Goal: Task Accomplishment & Management: Manage account settings

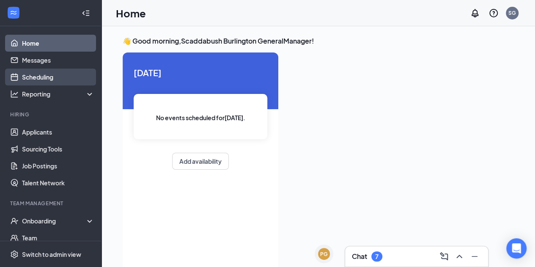
click at [39, 77] on link "Scheduling" at bounding box center [58, 76] width 72 height 17
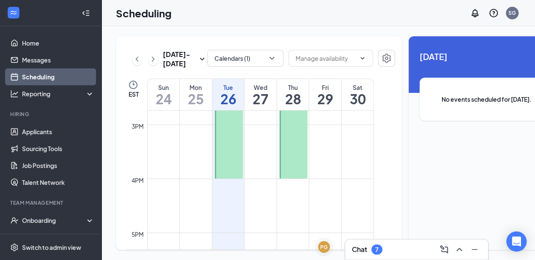
scroll to position [732, 0]
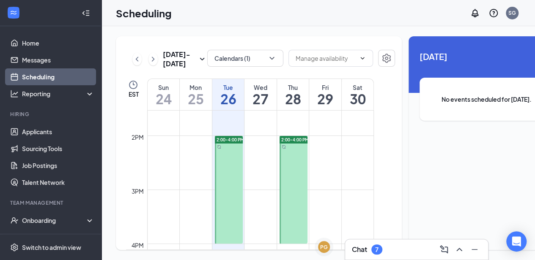
click at [226, 177] on div at bounding box center [229, 190] width 28 height 108
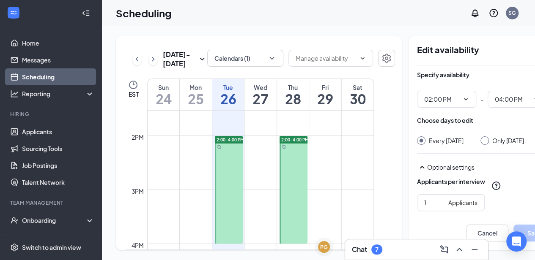
scroll to position [47, 0]
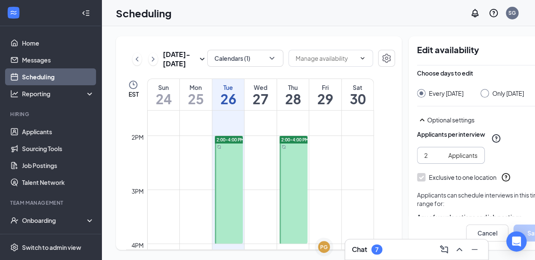
click at [427, 151] on input "2" at bounding box center [434, 155] width 21 height 9
type input "3"
click at [427, 151] on input "3" at bounding box center [434, 155] width 21 height 9
click at [513, 225] on button "Save" at bounding box center [534, 233] width 42 height 17
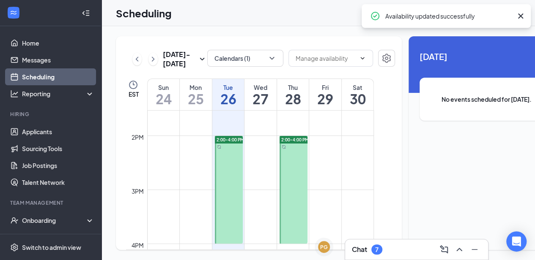
click at [292, 164] on div at bounding box center [293, 190] width 28 height 108
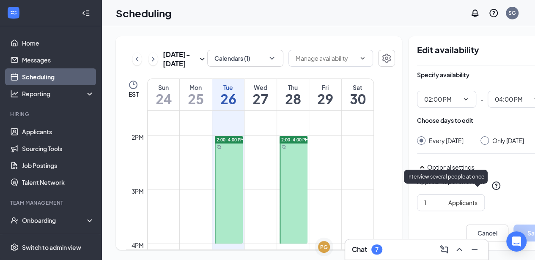
click at [491, 185] on icon "QuestionInfo" at bounding box center [496, 186] width 10 height 10
click at [228, 196] on div at bounding box center [229, 190] width 28 height 108
click at [289, 185] on div at bounding box center [293, 190] width 28 height 108
click at [317, 176] on td at bounding box center [260, 170] width 226 height 14
click at [295, 190] on div at bounding box center [293, 190] width 28 height 108
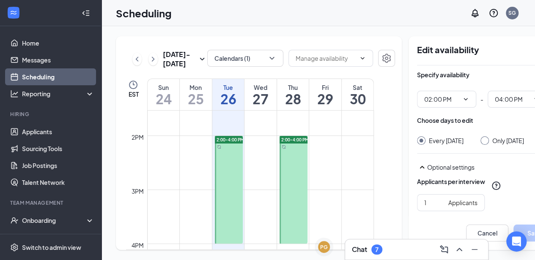
click at [295, 190] on div at bounding box center [293, 190] width 28 height 108
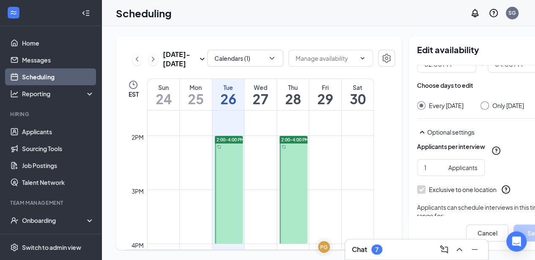
scroll to position [35, 0]
click at [223, 209] on div at bounding box center [229, 190] width 28 height 108
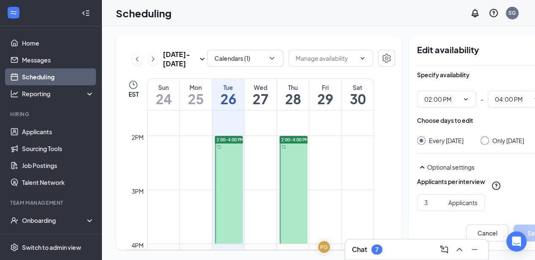
click at [287, 202] on div at bounding box center [293, 190] width 28 height 108
click at [425, 207] on input "2" at bounding box center [434, 202] width 21 height 9
type input "3"
click at [425, 207] on input "3" at bounding box center [434, 202] width 21 height 9
click at [262, 149] on td at bounding box center [260, 143] width 226 height 14
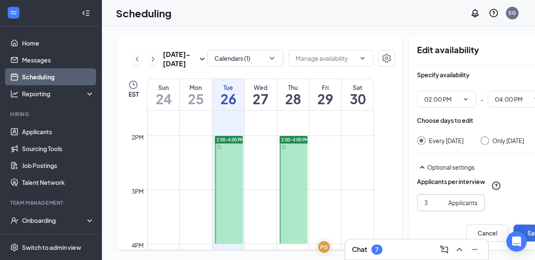
click at [262, 149] on td at bounding box center [260, 143] width 226 height 14
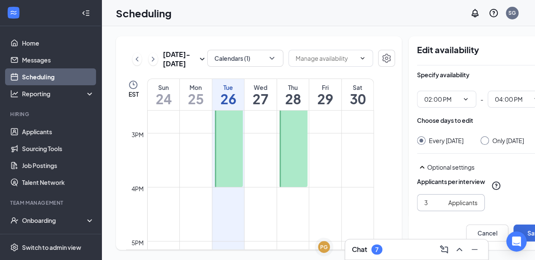
scroll to position [788, 0]
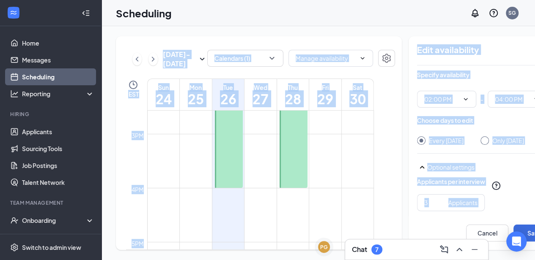
drag, startPoint x: 427, startPoint y: 248, endPoint x: 402, endPoint y: 262, distance: 28.4
click at [402, 260] on html "Home Messages Scheduling Reporting Hiring Applicants Sourcing Tools Job Posting…" at bounding box center [267, 130] width 535 height 260
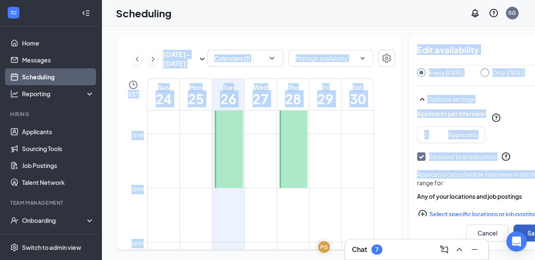
click at [532, 238] on button "Save" at bounding box center [534, 233] width 42 height 17
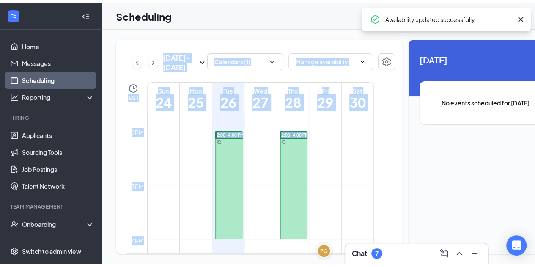
scroll to position [740, 0]
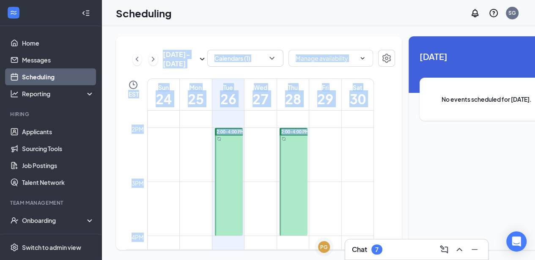
click at [337, 68] on div at bounding box center [330, 59] width 85 height 19
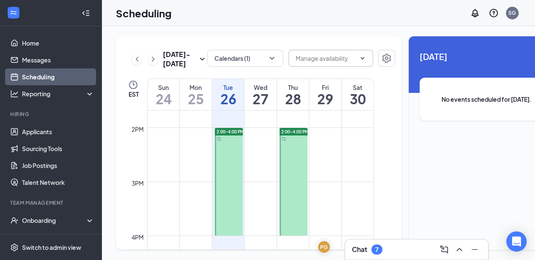
click at [359, 59] on icon "ChevronDown" at bounding box center [362, 58] width 7 height 7
click at [359, 59] on icon "ChevronUp" at bounding box center [362, 58] width 7 height 7
click at [382, 56] on icon "Settings" at bounding box center [386, 58] width 8 height 9
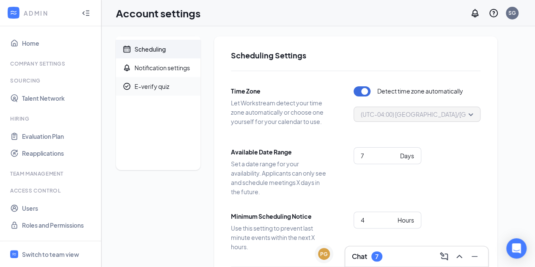
click at [162, 90] on div "E-verify quiz" at bounding box center [151, 86] width 35 height 8
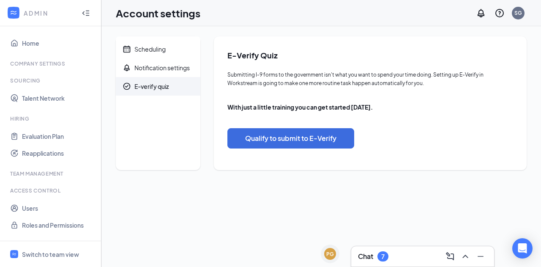
click at [79, 11] on div at bounding box center [85, 13] width 17 height 17
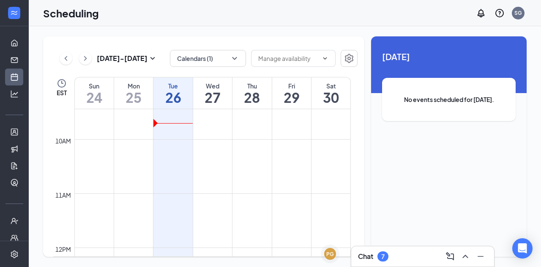
scroll to position [529, 0]
click at [286, 53] on span at bounding box center [293, 58] width 85 height 17
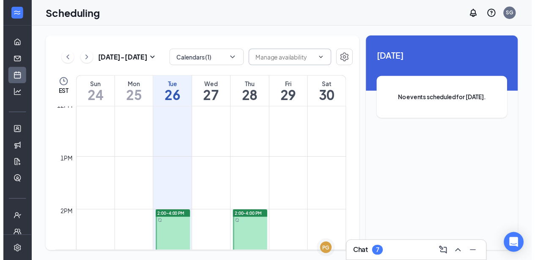
scroll to position [748, 0]
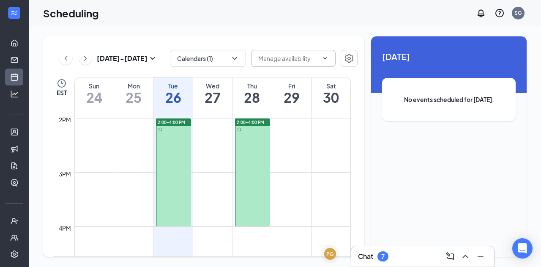
click at [217, 136] on td at bounding box center [212, 138] width 276 height 14
click at [210, 125] on td at bounding box center [212, 125] width 276 height 14
click at [13, 14] on icon "Expand" at bounding box center [14, 13] width 8 height 8
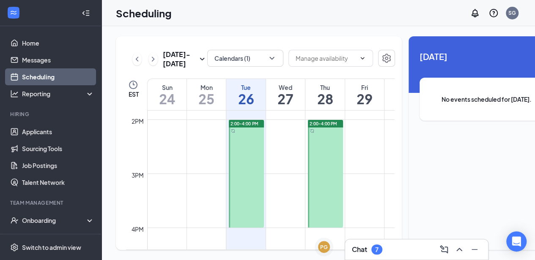
click at [283, 133] on td at bounding box center [285, 127] width 276 height 14
drag, startPoint x: 283, startPoint y: 143, endPoint x: 281, endPoint y: 152, distance: 9.4
click at [281, 147] on td at bounding box center [285, 140] width 276 height 14
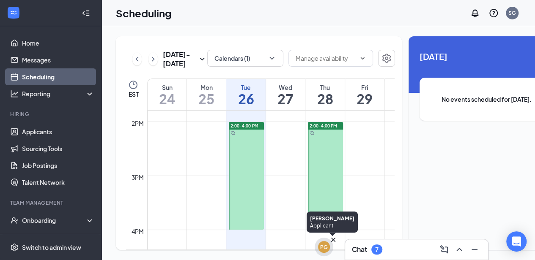
click at [336, 238] on icon "Cross" at bounding box center [333, 240] width 8 height 8
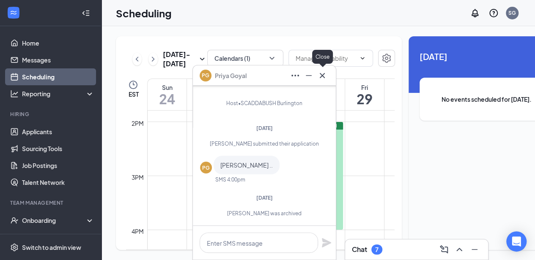
click at [322, 78] on icon "Cross" at bounding box center [322, 76] width 10 height 10
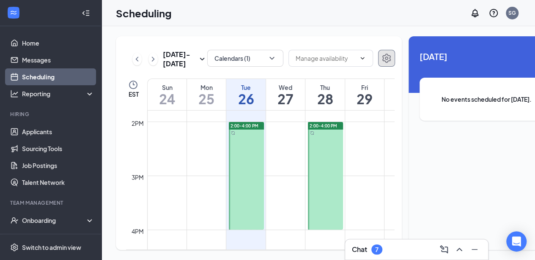
click at [381, 62] on icon "Settings" at bounding box center [386, 58] width 10 height 10
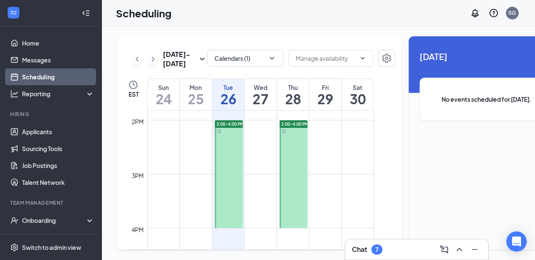
scroll to position [748, 0]
click at [218, 133] on icon "Sync" at bounding box center [219, 131] width 4 height 4
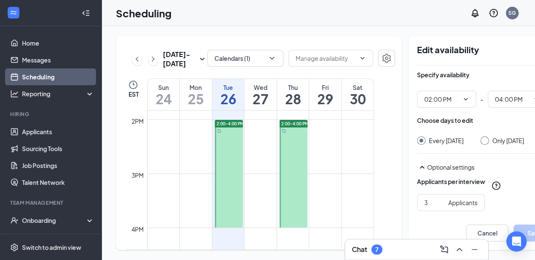
click at [257, 133] on td at bounding box center [260, 127] width 226 height 14
click at [330, 54] on input "text" at bounding box center [325, 58] width 60 height 9
click at [359, 59] on icon "ChevronUp" at bounding box center [362, 58] width 7 height 7
click at [314, 56] on input "text" at bounding box center [325, 58] width 60 height 9
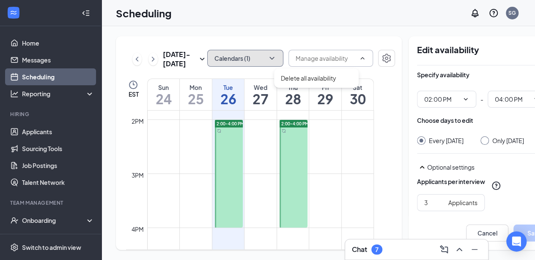
click at [267, 62] on icon "ChevronDown" at bounding box center [271, 58] width 8 height 8
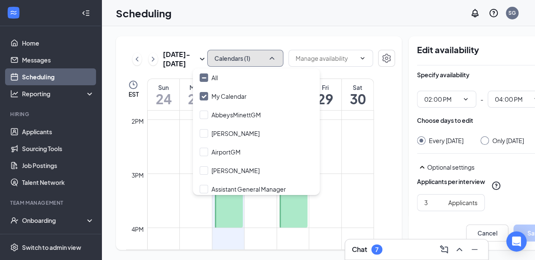
click at [267, 62] on icon "ChevronUp" at bounding box center [271, 58] width 8 height 8
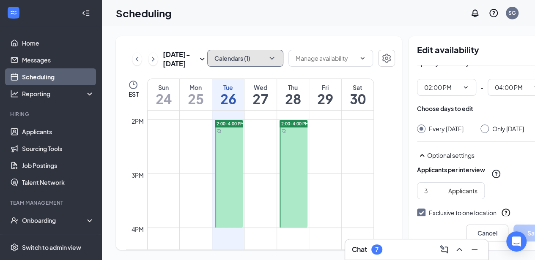
scroll to position [9, 0]
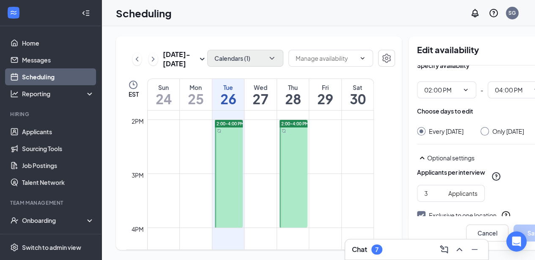
drag, startPoint x: 516, startPoint y: 239, endPoint x: 272, endPoint y: 193, distance: 247.6
click at [272, 193] on body "Home Messages Scheduling Reporting Hiring Applicants Sourcing Tools Job Posting…" at bounding box center [267, 130] width 535 height 260
click at [254, 147] on td at bounding box center [260, 140] width 226 height 14
click at [261, 133] on td at bounding box center [260, 127] width 226 height 14
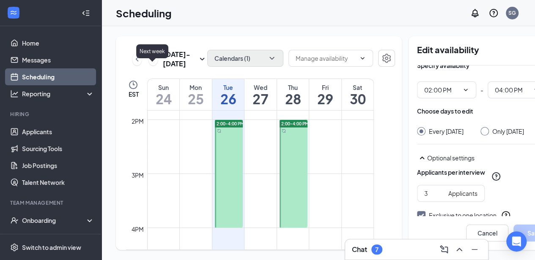
click at [154, 63] on icon "ChevronRight" at bounding box center [153, 59] width 8 height 10
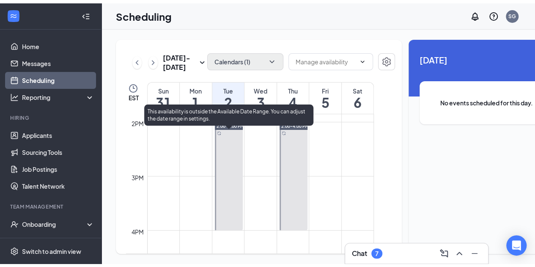
scroll to position [750, 0]
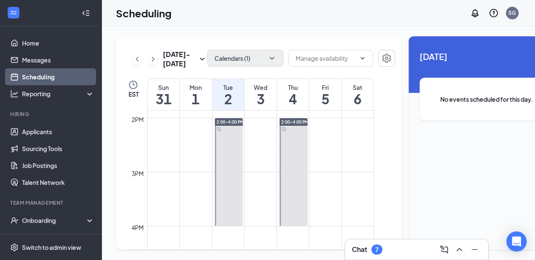
click at [265, 131] on td at bounding box center [260, 125] width 226 height 14
click at [326, 57] on input "text" at bounding box center [325, 58] width 60 height 9
click at [271, 52] on div "Calendars (1)" at bounding box center [301, 59] width 188 height 19
click at [381, 53] on icon "Settings" at bounding box center [386, 58] width 10 height 10
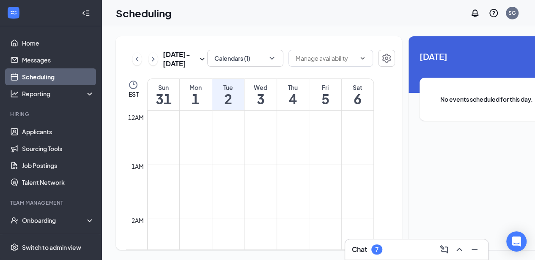
scroll to position [415, 0]
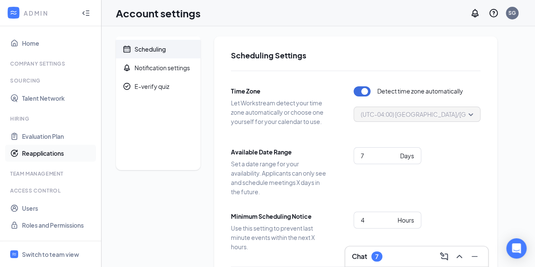
click at [63, 154] on link "Reapplications" at bounding box center [58, 153] width 72 height 17
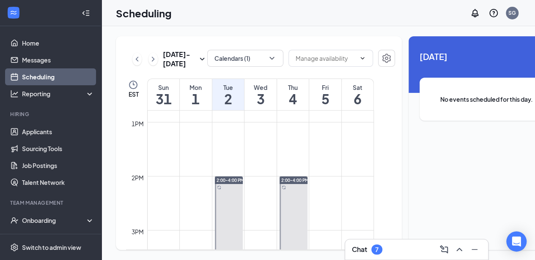
scroll to position [761, 0]
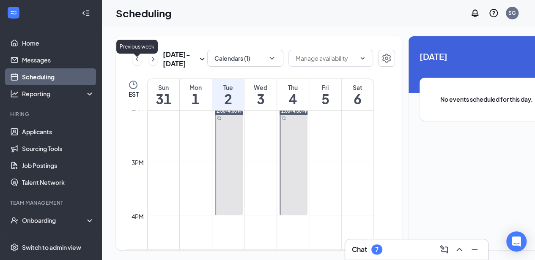
click at [136, 64] on icon "ChevronLeft" at bounding box center [137, 59] width 8 height 10
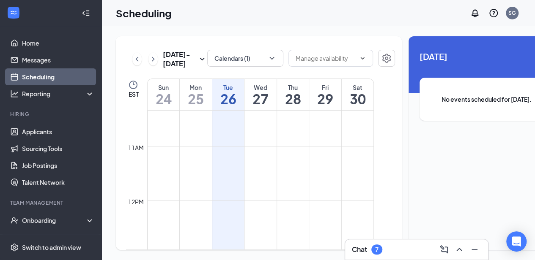
scroll to position [560, 0]
drag, startPoint x: 251, startPoint y: 188, endPoint x: 237, endPoint y: 159, distance: 32.5
click at [237, 146] on td at bounding box center [260, 139] width 226 height 14
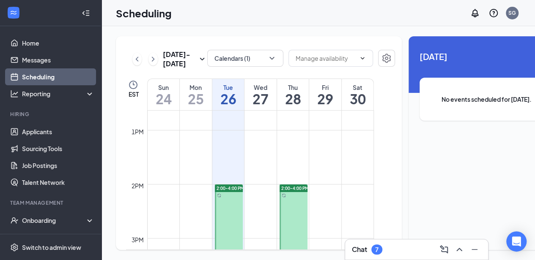
scroll to position [711, 0]
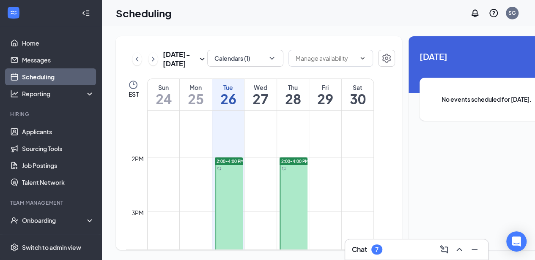
click at [261, 92] on div "Wed" at bounding box center [260, 87] width 32 height 8
click at [258, 171] on td at bounding box center [260, 164] width 226 height 14
click at [261, 171] on td at bounding box center [260, 164] width 226 height 14
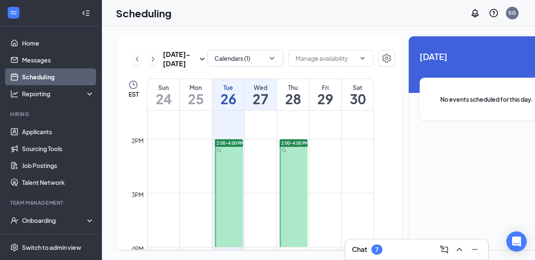
scroll to position [725, 0]
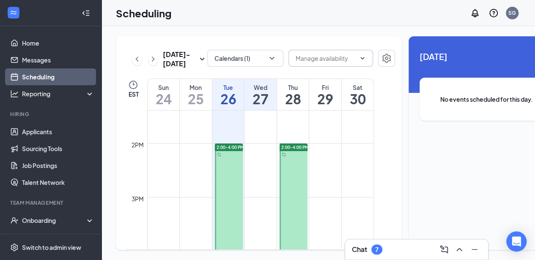
click at [356, 58] on span at bounding box center [330, 58] width 85 height 17
click at [346, 68] on div at bounding box center [330, 59] width 85 height 19
click at [264, 106] on h1 "27" at bounding box center [260, 99] width 32 height 14
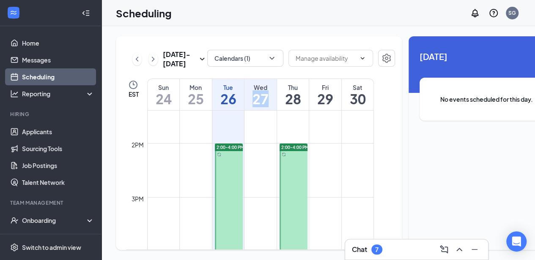
click at [264, 106] on h1 "27" at bounding box center [260, 99] width 32 height 14
click at [265, 143] on td at bounding box center [260, 137] width 226 height 14
click at [262, 157] on td at bounding box center [260, 150] width 226 height 14
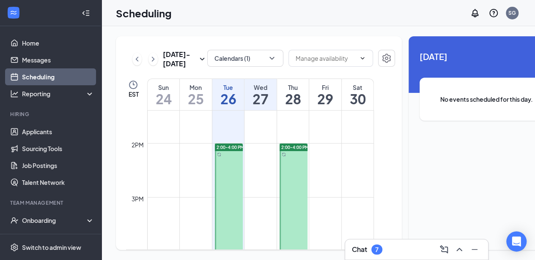
click at [262, 157] on td at bounding box center [260, 150] width 226 height 14
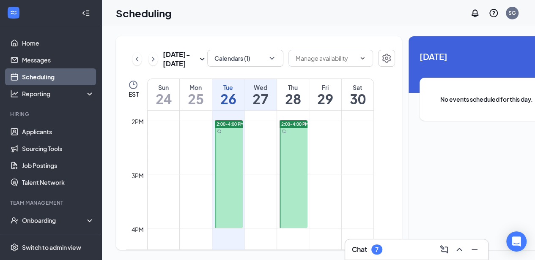
scroll to position [747, 0]
click at [264, 134] on td at bounding box center [260, 127] width 226 height 14
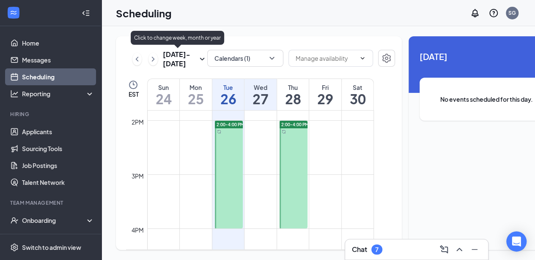
click at [166, 67] on h3 "Aug 24 - Aug 30" at bounding box center [180, 59] width 34 height 19
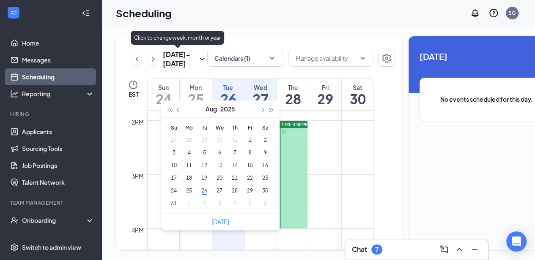
click at [166, 67] on h3 "Aug 24 - Aug 30" at bounding box center [180, 59] width 34 height 19
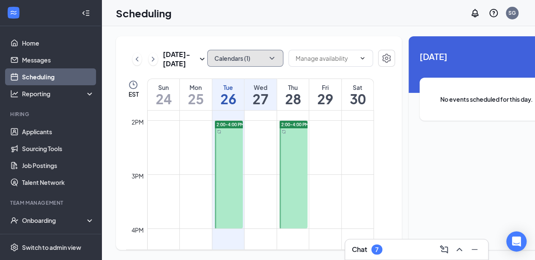
click at [267, 57] on icon "ChevronDown" at bounding box center [271, 58] width 8 height 8
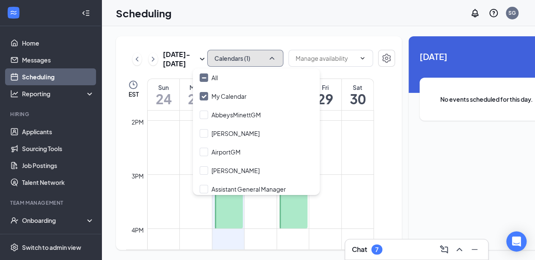
click at [267, 57] on icon "ChevronUp" at bounding box center [271, 58] width 8 height 8
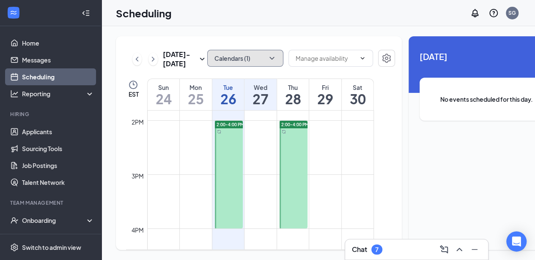
scroll to position [0, 23]
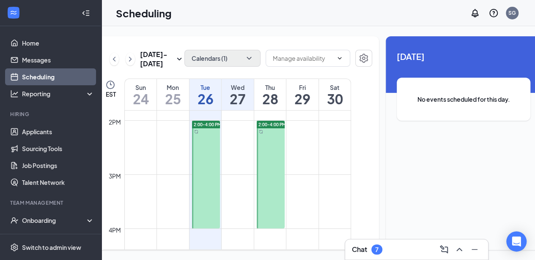
drag, startPoint x: 449, startPoint y: 112, endPoint x: 492, endPoint y: 134, distance: 48.0
click at [492, 134] on div "27 August No events scheduled for this day." at bounding box center [462, 92] width 155 height 112
click at [461, 95] on span "No events scheduled for this day." at bounding box center [463, 99] width 100 height 9
click at [408, 50] on span "27 August" at bounding box center [463, 56] width 134 height 13
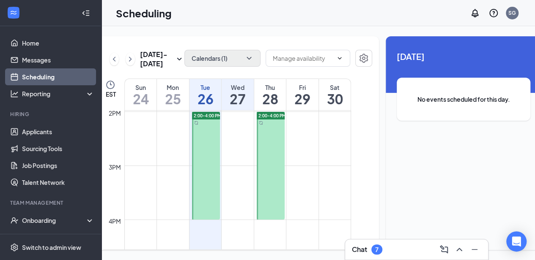
scroll to position [757, 0]
click at [225, 135] on td at bounding box center [237, 131] width 226 height 14
drag, startPoint x: 225, startPoint y: 135, endPoint x: 189, endPoint y: 41, distance: 100.4
click at [191, 36] on div "Aug 24 - Aug 30 Calendars (1) EST Sun 24 Mon 25 Tue 26 Wed 27 Thu 28 Fri 29 Sat…" at bounding box center [236, 143] width 286 height 214
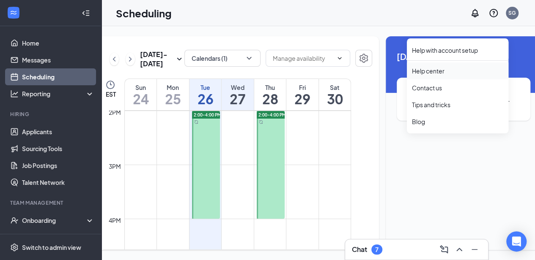
click at [435, 67] on link "Help center" at bounding box center [457, 71] width 91 height 8
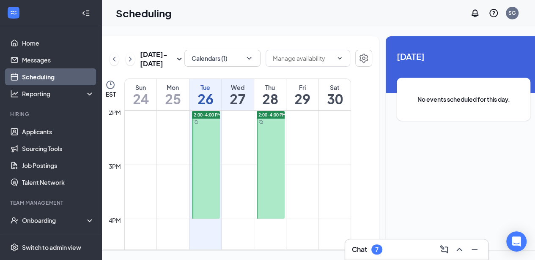
click at [240, 124] on td at bounding box center [237, 118] width 226 height 14
click at [336, 55] on icon "ChevronDown" at bounding box center [339, 58] width 7 height 7
click at [336, 55] on icon "ChevronUp" at bounding box center [339, 58] width 7 height 7
click at [293, 54] on input "text" at bounding box center [303, 58] width 60 height 9
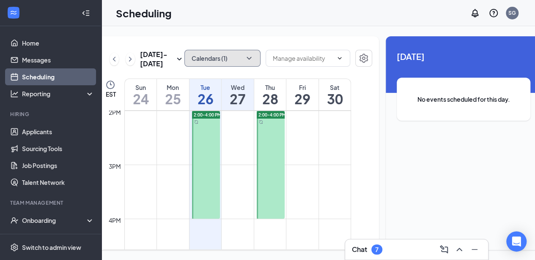
click at [245, 54] on icon "ChevronDown" at bounding box center [249, 58] width 8 height 8
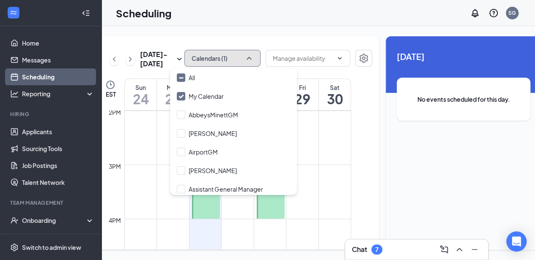
click at [245, 54] on icon "ChevronUp" at bounding box center [249, 58] width 8 height 8
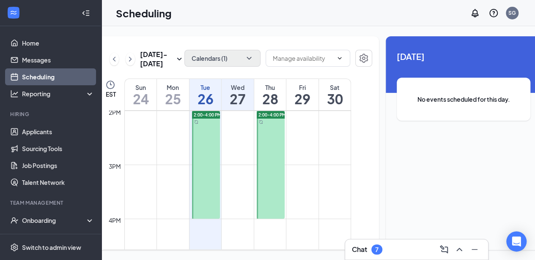
click at [231, 101] on h1 "27" at bounding box center [237, 99] width 32 height 14
click at [426, 78] on div "No events scheduled for this day." at bounding box center [463, 99] width 134 height 43
click at [426, 92] on div "No events scheduled for this day." at bounding box center [463, 99] width 134 height 43
drag, startPoint x: 428, startPoint y: 87, endPoint x: 486, endPoint y: 90, distance: 57.9
click at [486, 95] on span "No events scheduled for this day." at bounding box center [463, 99] width 100 height 9
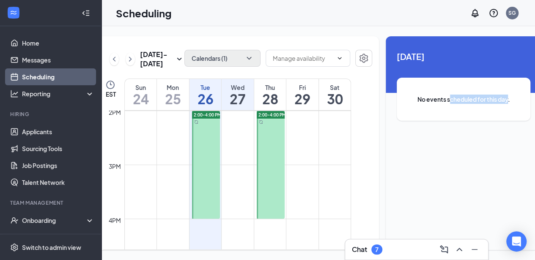
click at [482, 95] on span "No events scheduled for this day." at bounding box center [463, 99] width 100 height 9
click at [409, 50] on span "27 August" at bounding box center [463, 56] width 134 height 13
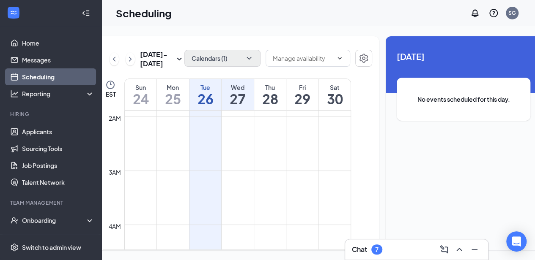
scroll to position [105, 0]
click at [508, 16] on div "SG" at bounding box center [512, 12] width 8 height 7
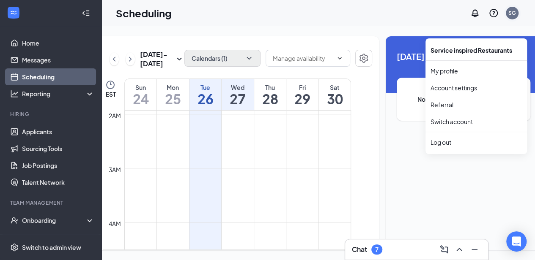
click at [508, 16] on div "SG" at bounding box center [512, 12] width 8 height 7
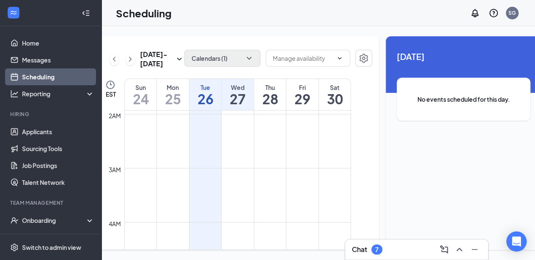
click at [265, 75] on div "Aug 24 - Aug 30 Calendars (1) EST Sun 24 Mon 25 Tue 26 Wed 27 Thu 28 Fri 29 Sat…" at bounding box center [236, 143] width 286 height 214
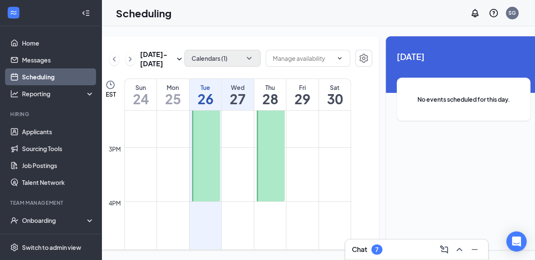
scroll to position [772, 0]
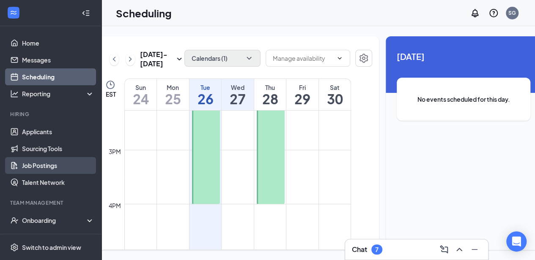
click at [39, 161] on link "Job Postings" at bounding box center [58, 165] width 72 height 17
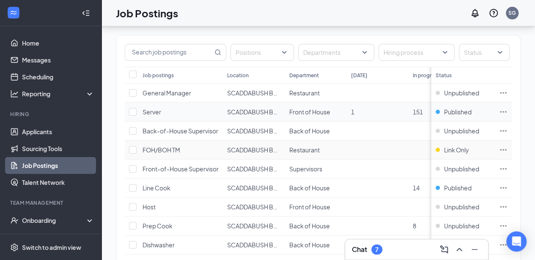
scroll to position [35, 0]
click at [355, 216] on td at bounding box center [377, 206] width 62 height 19
click at [466, 211] on span "Unpublished" at bounding box center [461, 206] width 35 height 8
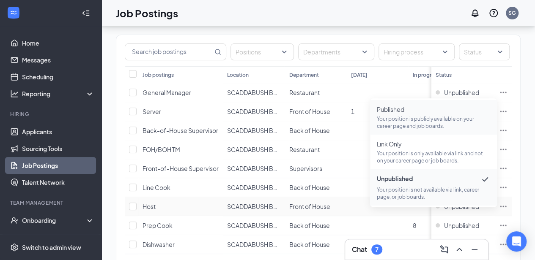
click at [398, 116] on p "Your position is publicly available on your career page and job boards." at bounding box center [432, 122] width 113 height 14
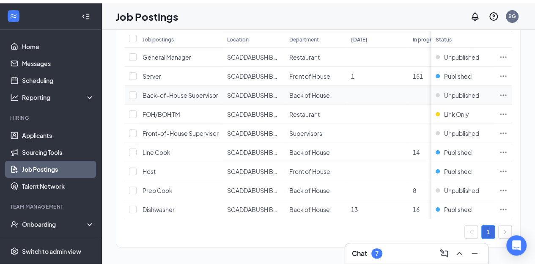
scroll to position [0, 0]
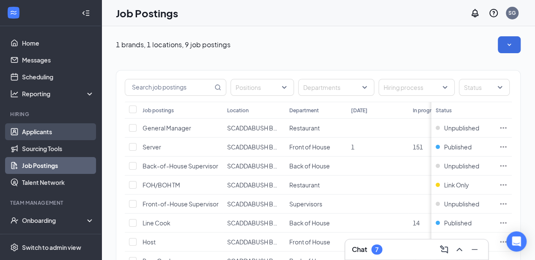
click at [49, 129] on link "Applicants" at bounding box center [58, 131] width 72 height 17
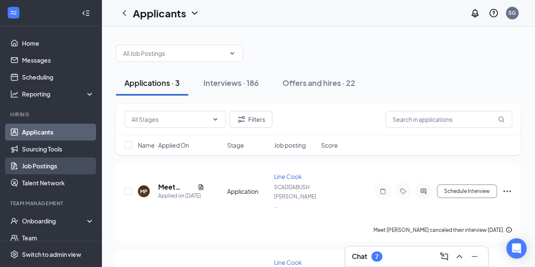
click at [41, 164] on link "Job Postings" at bounding box center [58, 165] width 72 height 17
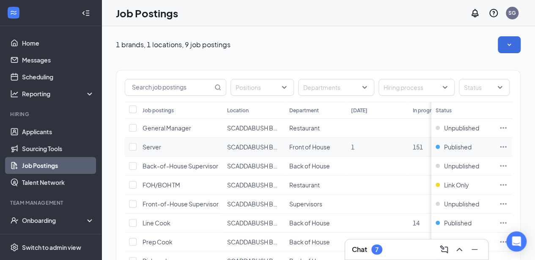
click at [352, 147] on span "1" at bounding box center [352, 147] width 3 height 8
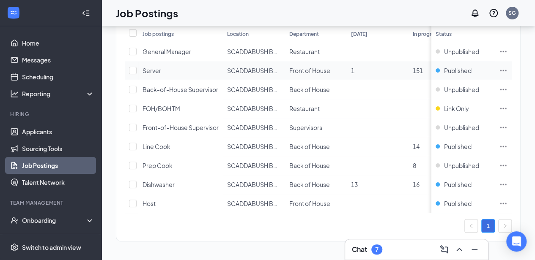
scroll to position [81, 0]
click at [352, 67] on span "1" at bounding box center [352, 71] width 3 height 8
click at [506, 70] on icon "Ellipses" at bounding box center [503, 70] width 6 height 1
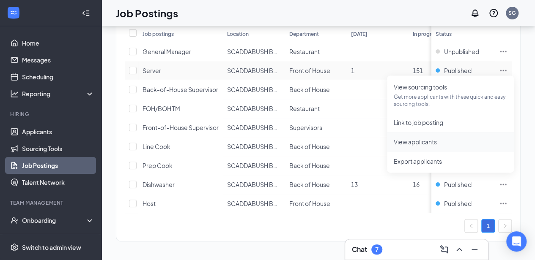
click at [438, 143] on li "View applicants" at bounding box center [450, 141] width 127 height 19
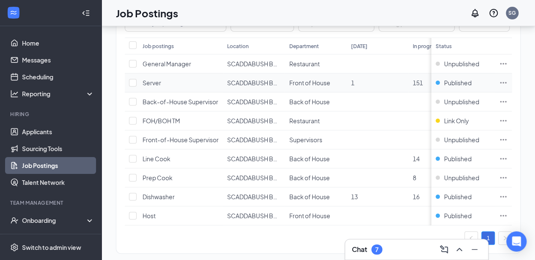
scroll to position [65, 6]
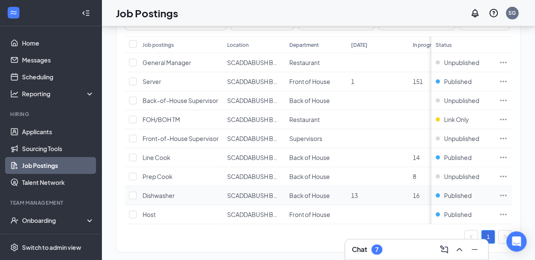
click at [332, 205] on td "Back of House" at bounding box center [315, 195] width 62 height 19
click at [505, 200] on icon "Ellipses" at bounding box center [503, 195] width 8 height 8
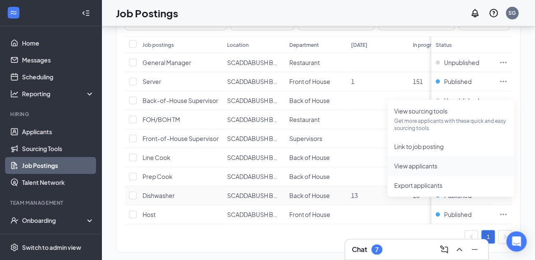
click at [415, 168] on span "View applicants" at bounding box center [415, 166] width 43 height 8
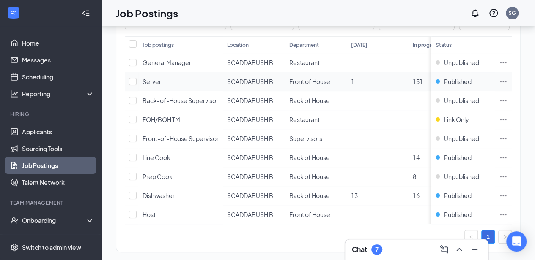
click at [505, 77] on icon "Ellipses" at bounding box center [503, 81] width 8 height 8
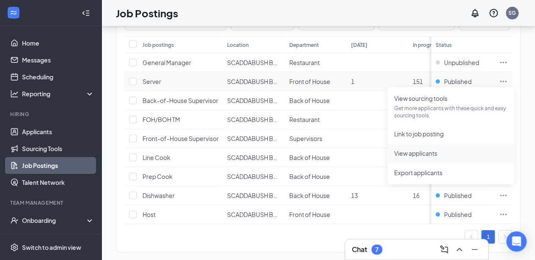
click at [413, 150] on span "View applicants" at bounding box center [415, 154] width 43 height 8
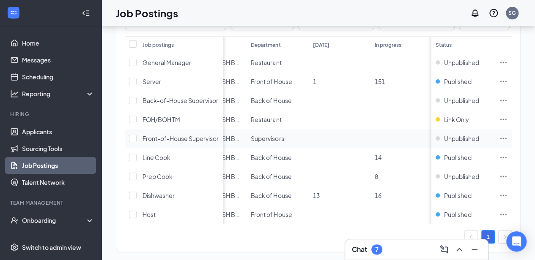
scroll to position [0, 0]
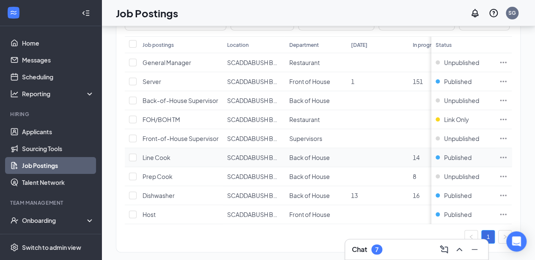
click at [361, 167] on td at bounding box center [377, 157] width 62 height 19
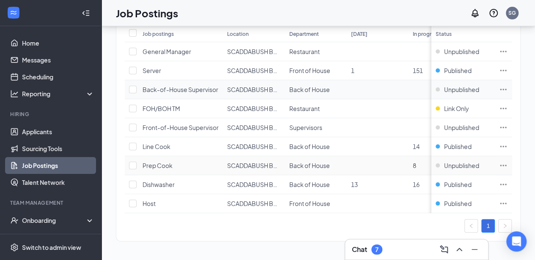
scroll to position [0, 6]
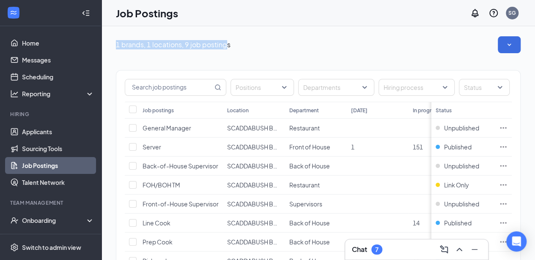
drag, startPoint x: 221, startPoint y: 47, endPoint x: 95, endPoint y: 43, distance: 126.0
click at [101, 43] on div "1 brands, 1 locations, 9 job postings Positions Departments Hiring process Stat…" at bounding box center [317, 181] width 433 height 311
click at [106, 45] on div "1 brands, 1 locations, 9 job postings Positions Departments Hiring process Stat…" at bounding box center [317, 181] width 433 height 311
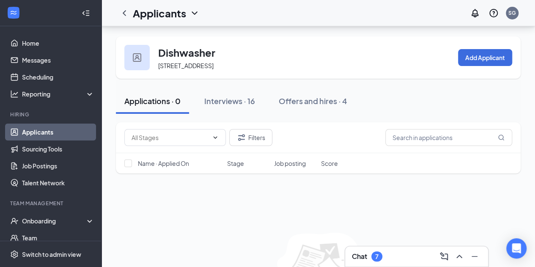
scroll to position [65, 0]
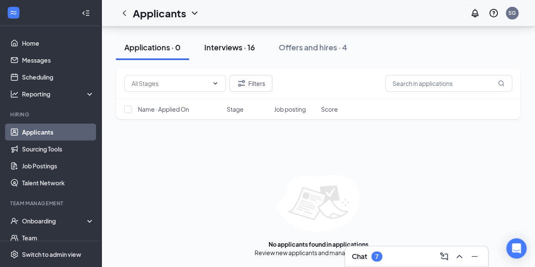
click at [217, 46] on div "Interviews · 16" at bounding box center [229, 47] width 51 height 11
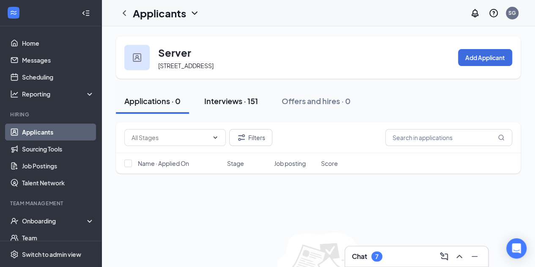
click at [262, 108] on button "Interviews · 151" at bounding box center [231, 100] width 71 height 25
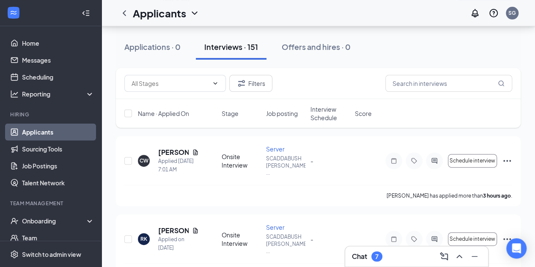
scroll to position [55, 0]
click at [194, 155] on icon "Document" at bounding box center [195, 151] width 7 height 7
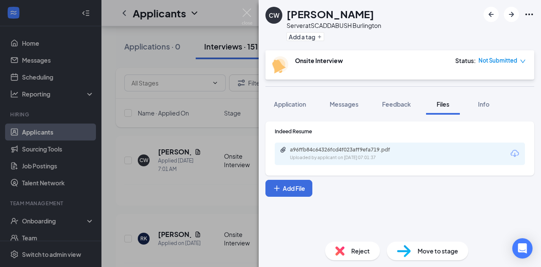
click at [343, 147] on div "a96ffb84c64326fcd4f023aff9efa719.pdf" at bounding box center [349, 149] width 118 height 7
click at [235, 104] on div "CW Courtney Wright Server at SCADDABUSH Burlington Add a tag Onsite Interview S…" at bounding box center [270, 133] width 541 height 267
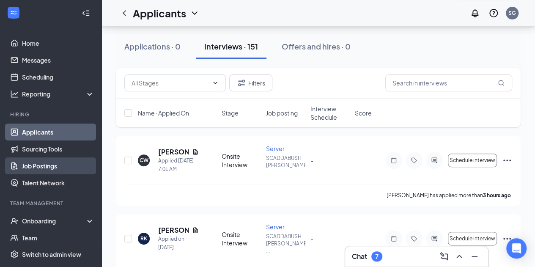
click at [45, 161] on link "Job Postings" at bounding box center [58, 165] width 72 height 17
